Goal: Information Seeking & Learning: Learn about a topic

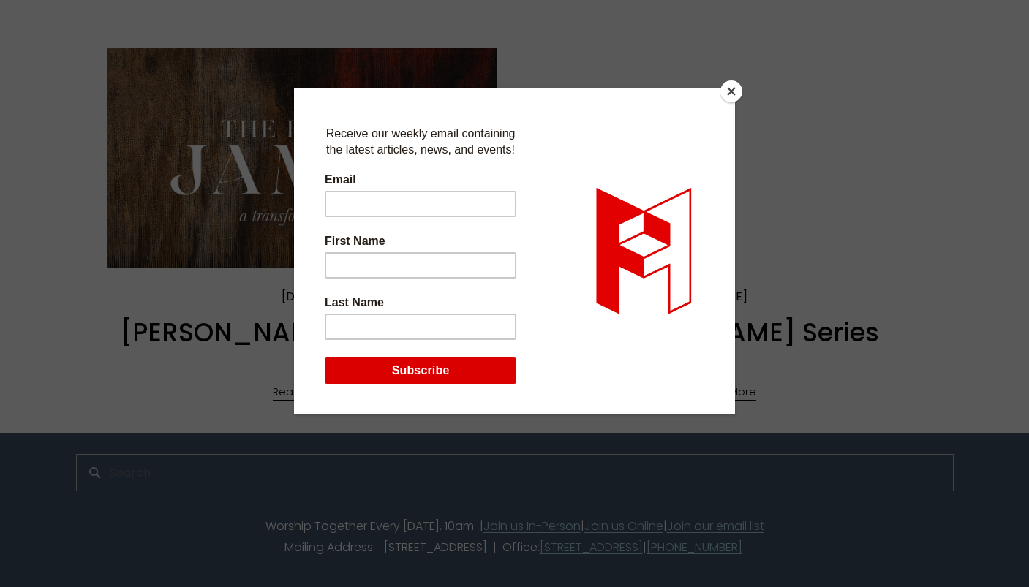
scroll to position [1323, 0]
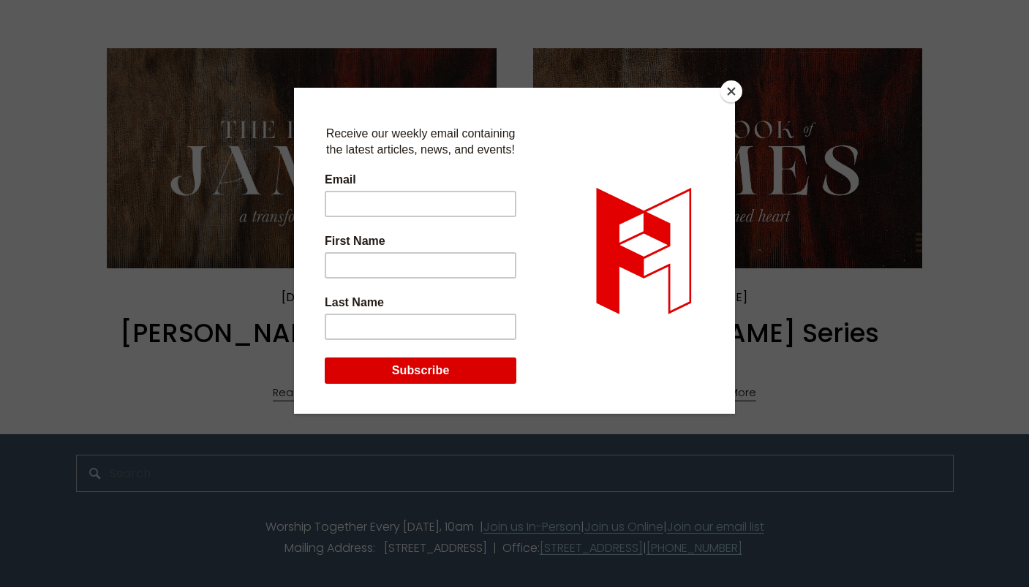
click at [732, 91] on button "Close" at bounding box center [731, 91] width 22 height 22
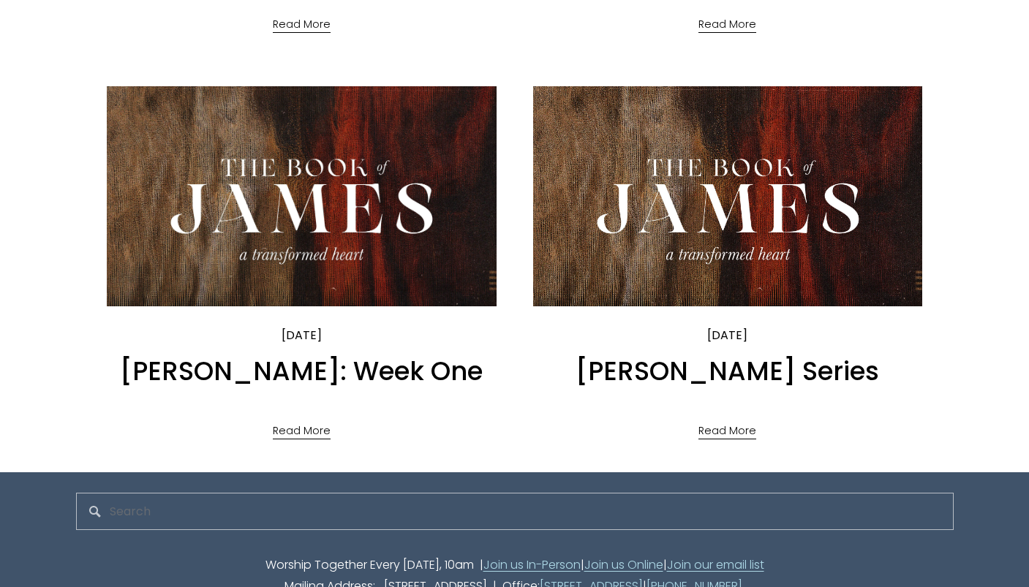
scroll to position [1287, 0]
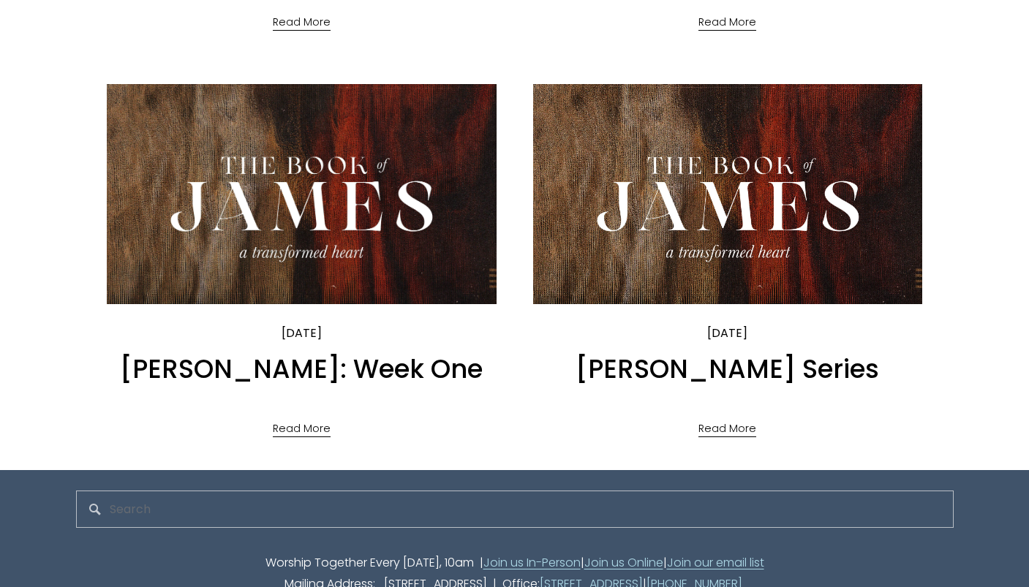
click at [734, 364] on link "James Sermon Series" at bounding box center [727, 369] width 303 height 36
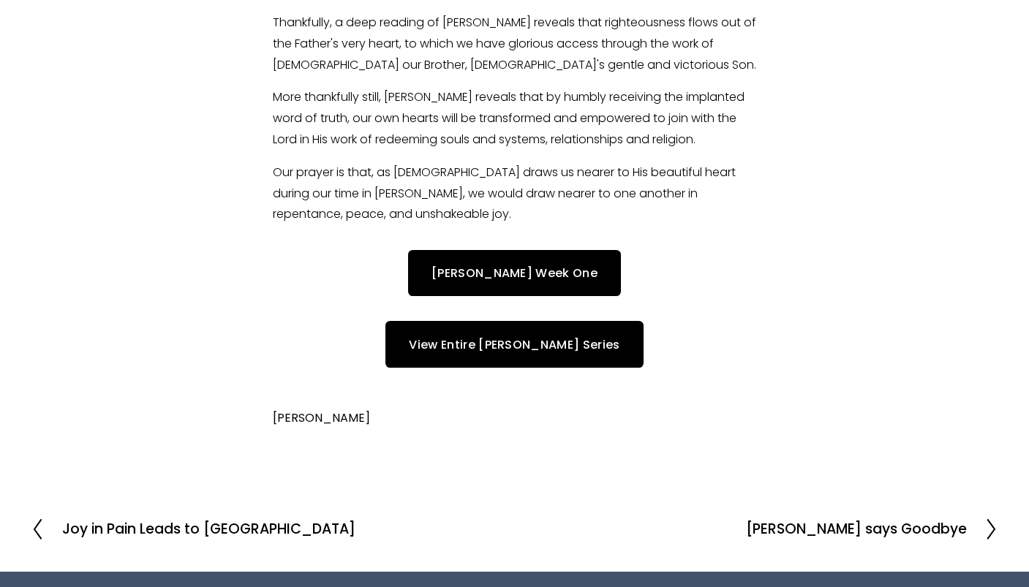
scroll to position [691, 0]
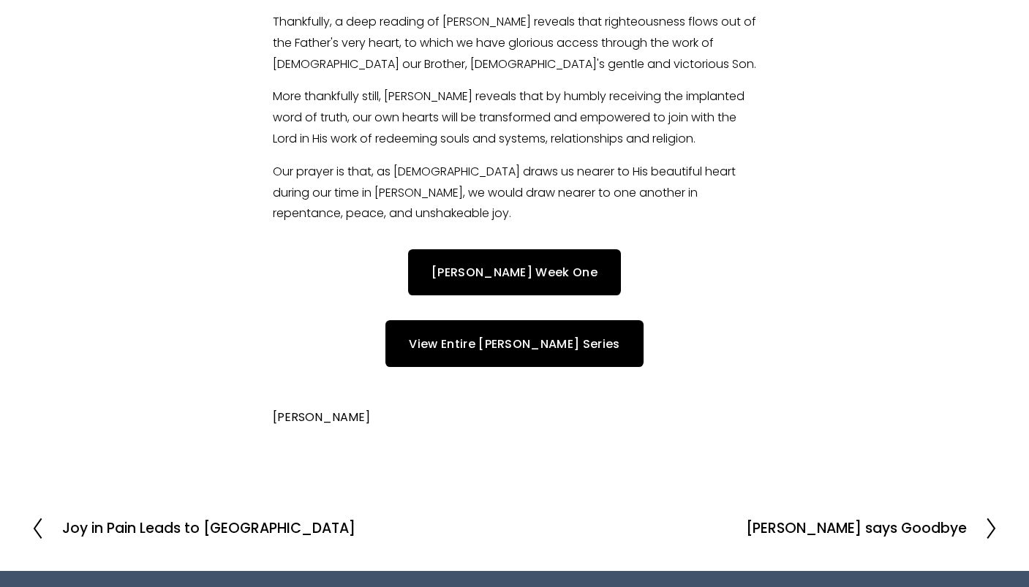
click at [562, 339] on link "View Entire [PERSON_NAME] Series" at bounding box center [513, 343] width 257 height 46
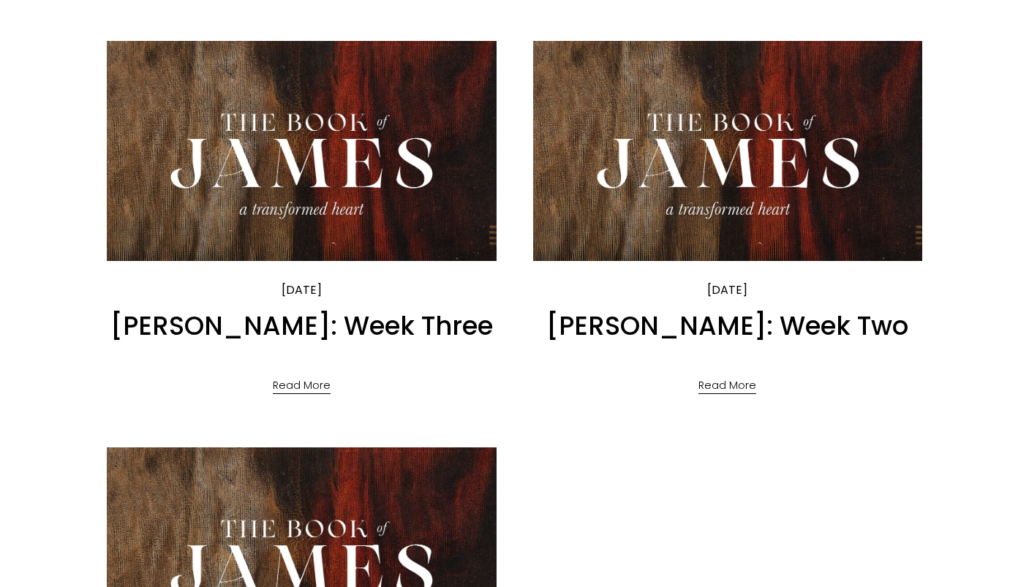
scroll to position [925, 0]
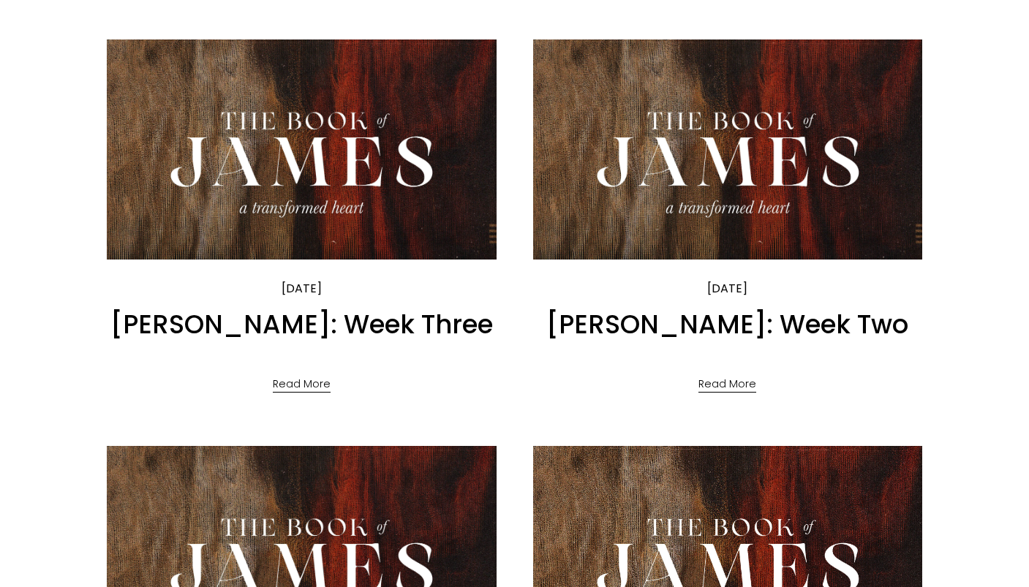
click at [350, 183] on img at bounding box center [301, 149] width 393 height 222
click at [703, 158] on img at bounding box center [727, 149] width 393 height 222
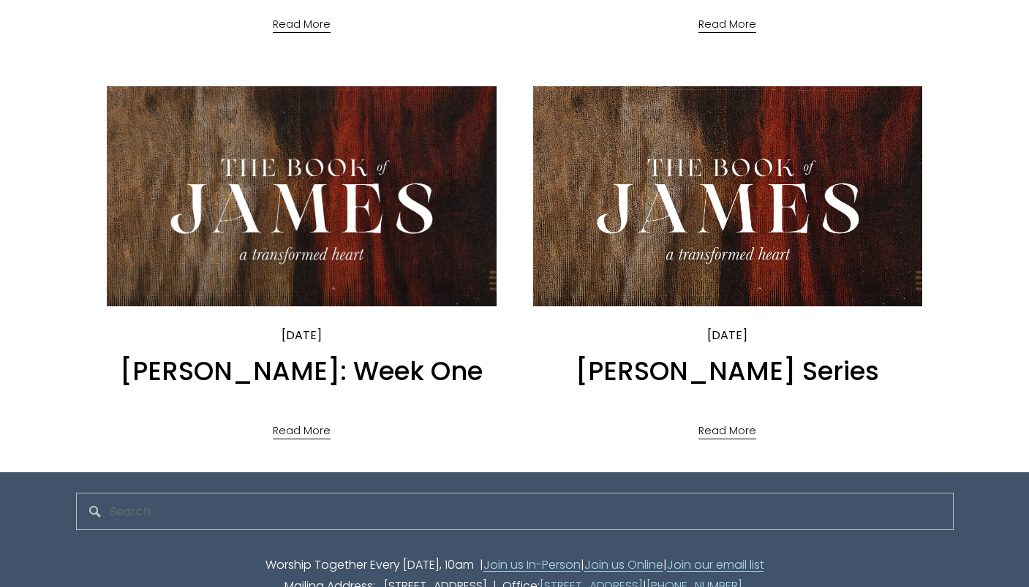
scroll to position [1306, 0]
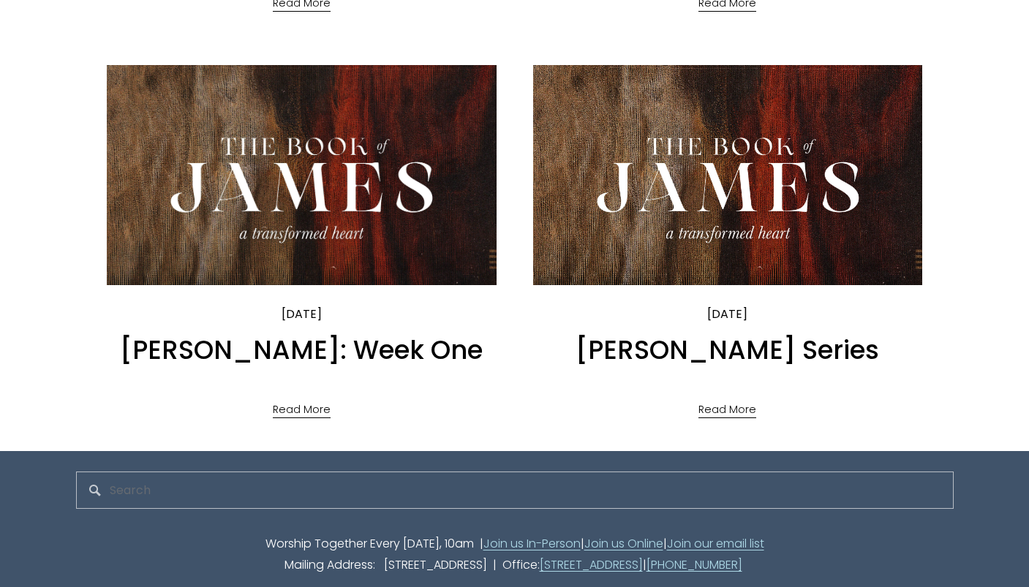
click at [435, 237] on img at bounding box center [301, 175] width 393 height 222
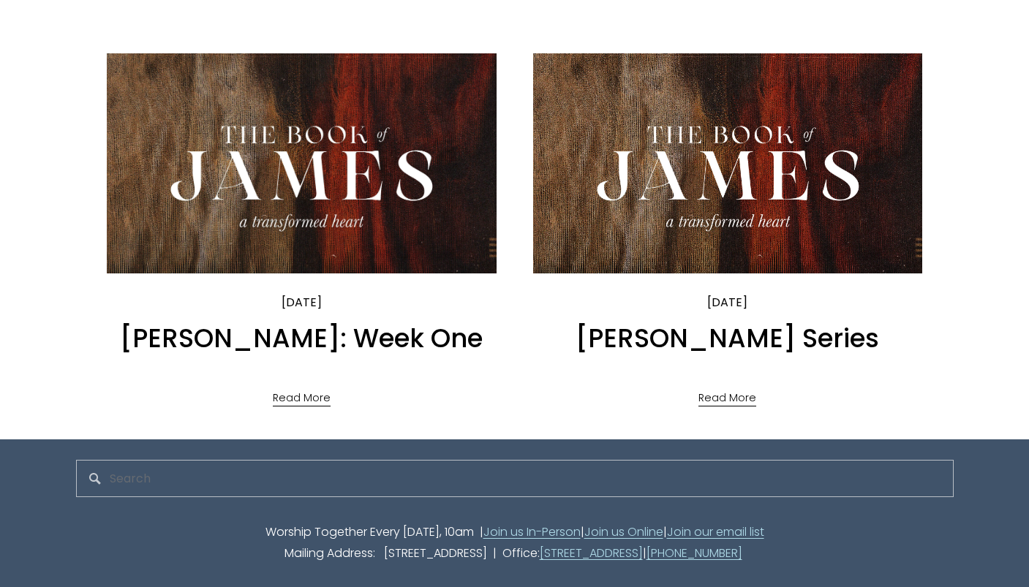
scroll to position [1323, 0]
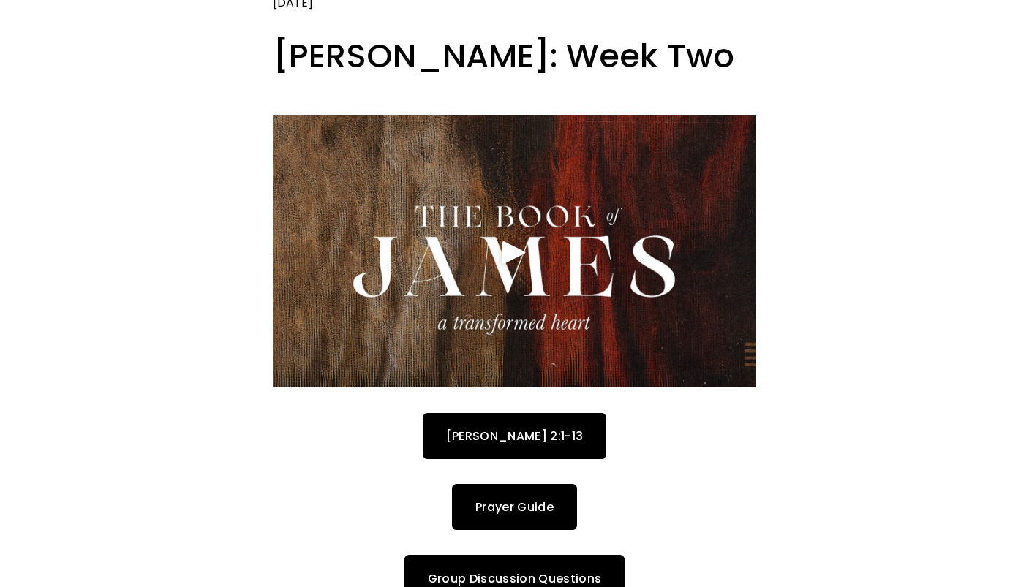
scroll to position [127, 0]
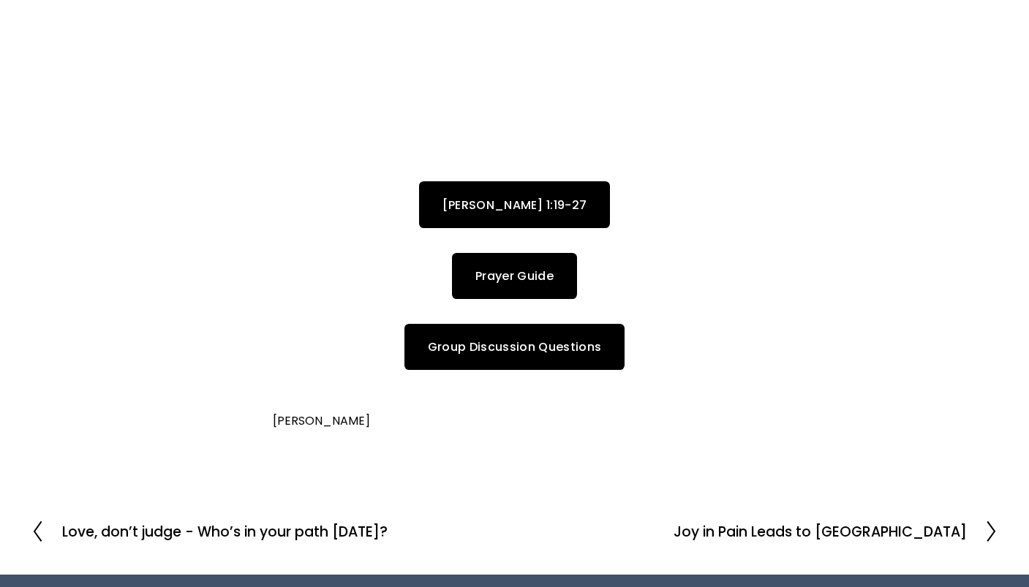
scroll to position [348, 0]
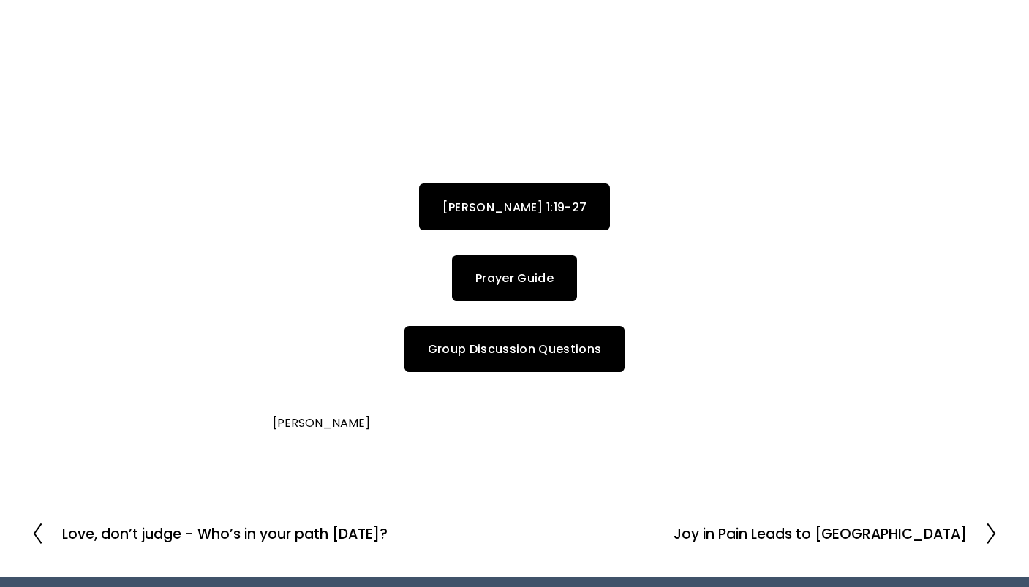
click at [495, 216] on link "[PERSON_NAME] 1:19-27" at bounding box center [515, 207] width 192 height 46
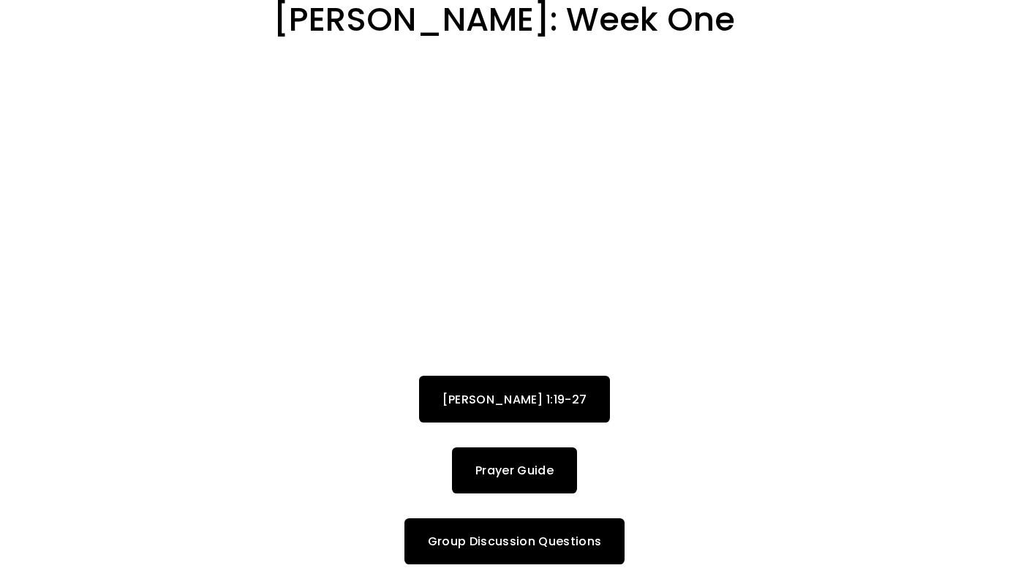
scroll to position [143, 0]
